Goal: Navigation & Orientation: Find specific page/section

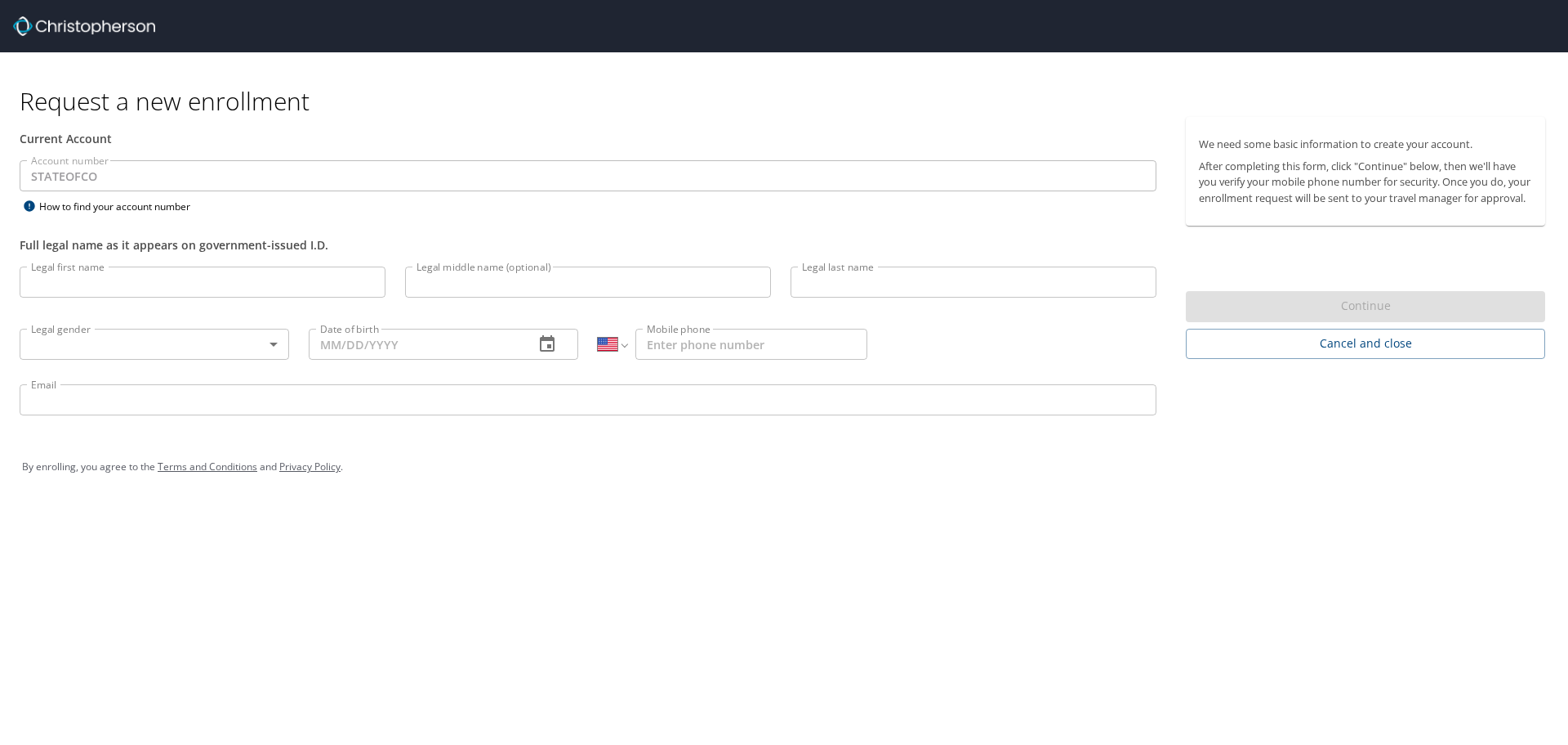
select select "US"
click at [76, 23] on img at bounding box center [83, 26] width 142 height 20
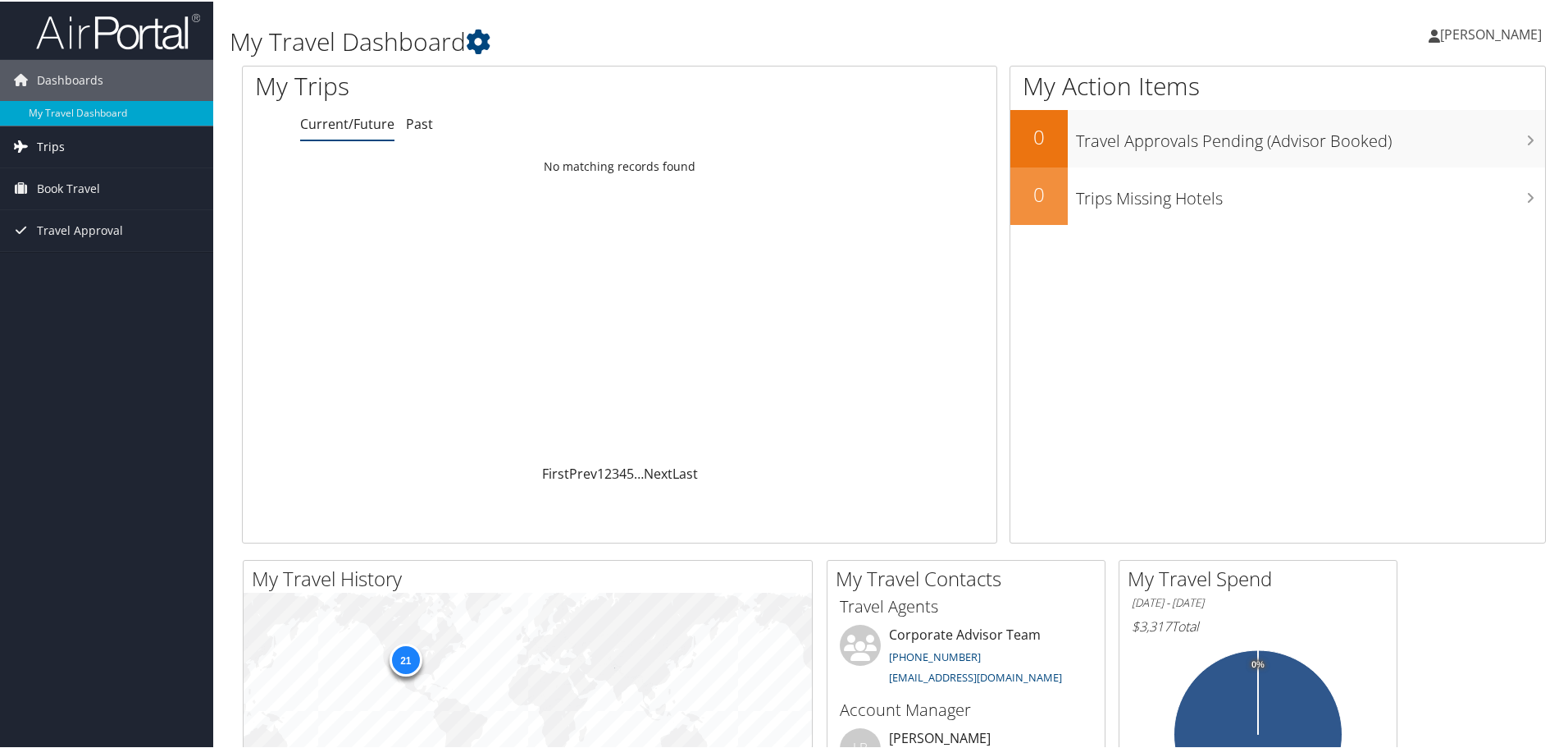
click at [107, 145] on link "Trips" at bounding box center [107, 145] width 213 height 41
click at [82, 202] on link "Past Trips" at bounding box center [107, 202] width 213 height 25
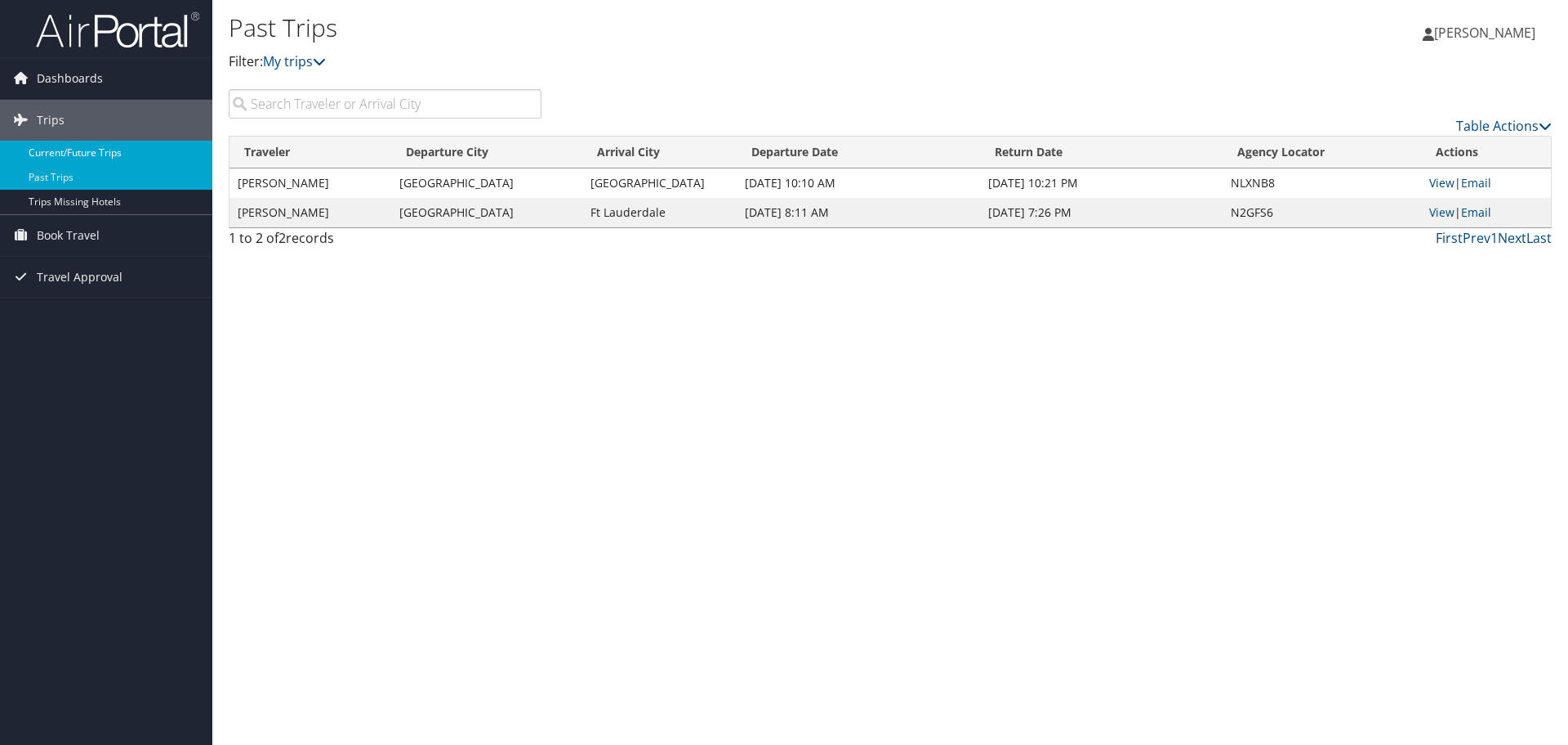
click at [131, 153] on link "Current/Future Trips" at bounding box center [106, 152] width 212 height 25
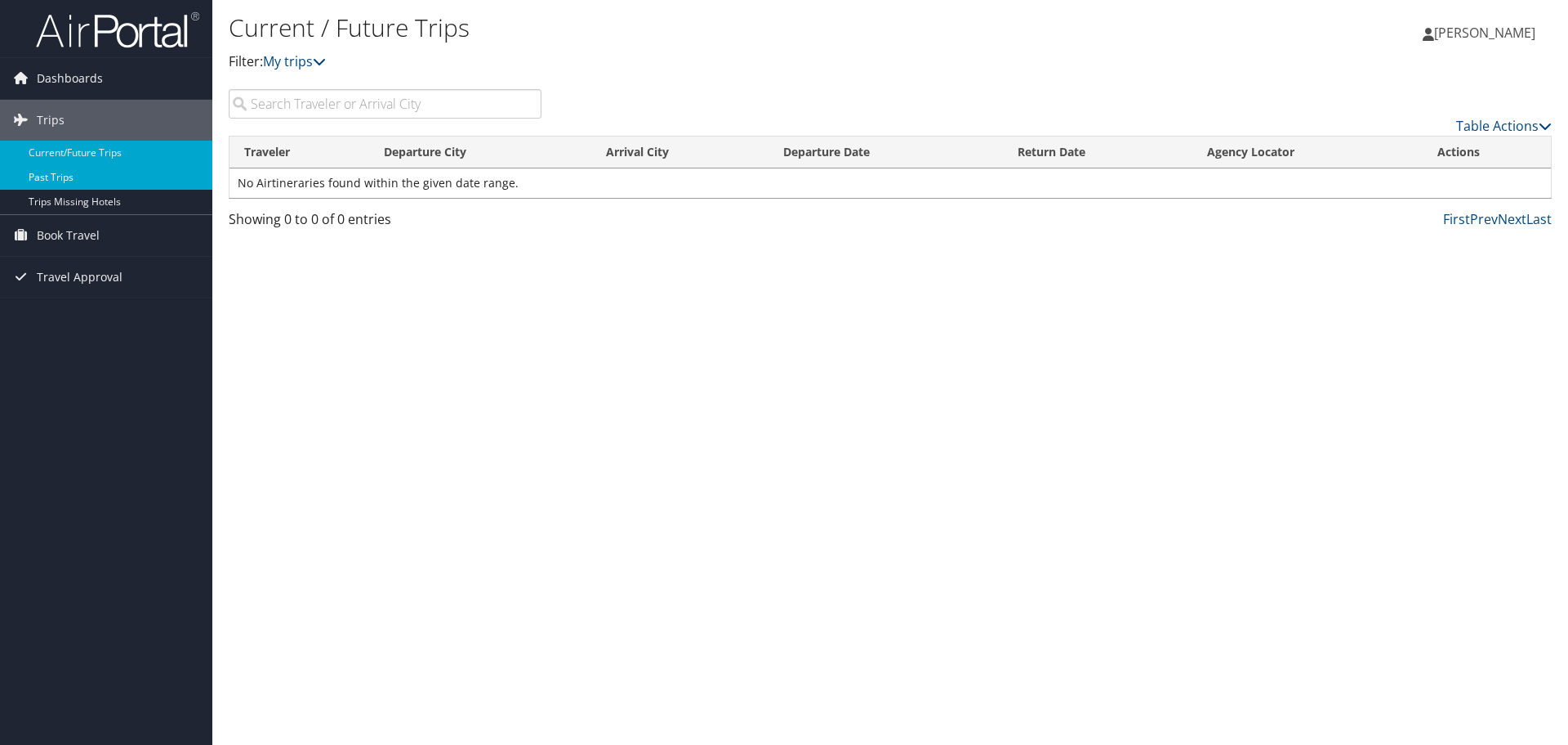
click at [97, 178] on link "Past Trips" at bounding box center [106, 177] width 212 height 25
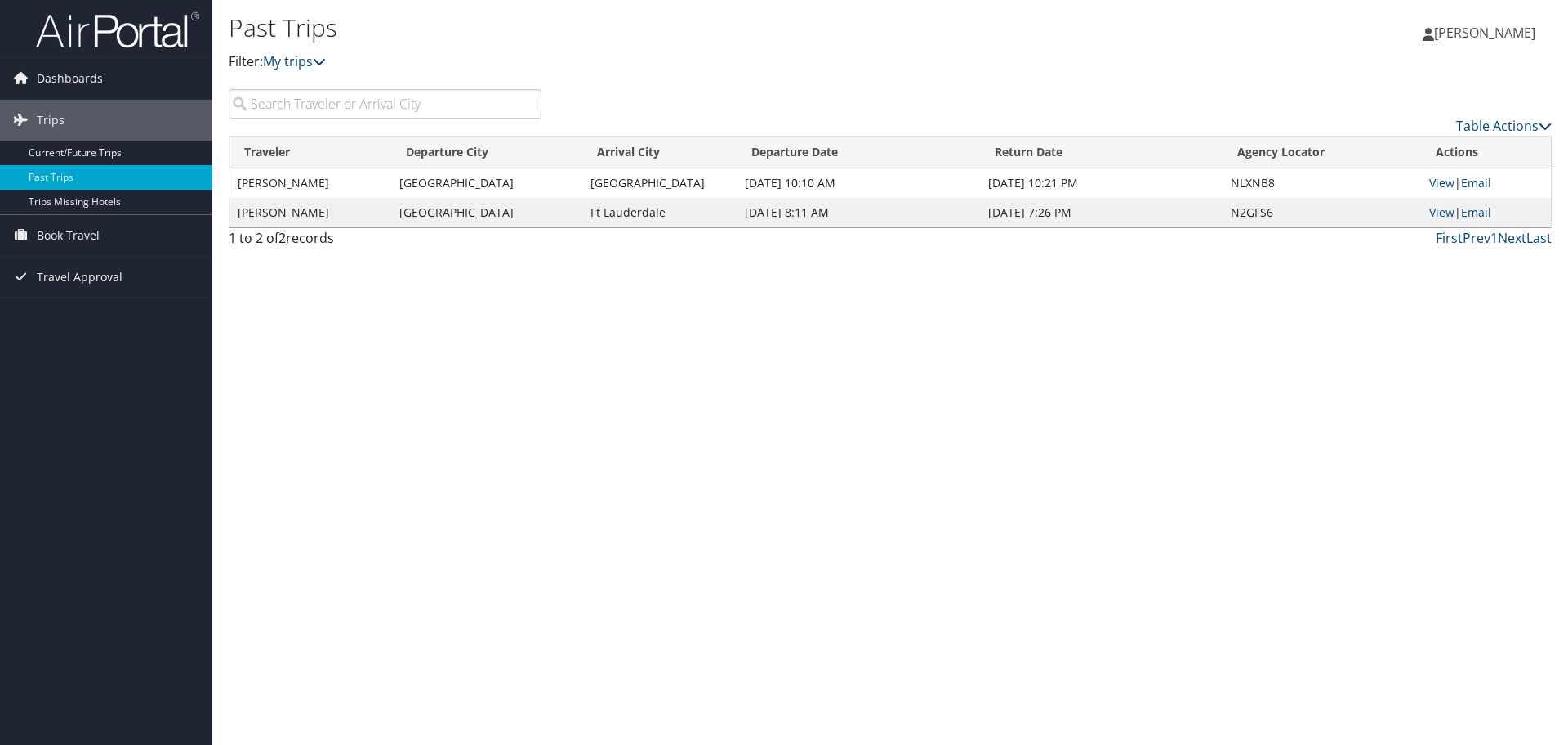
click at [1076, 50] on div "Robert Whetsel Robert Whetsel My Settings Travel Agency Contacts View Travel Pr…" at bounding box center [1307, 39] width 522 height 63
